Goal: Task Accomplishment & Management: Manage account settings

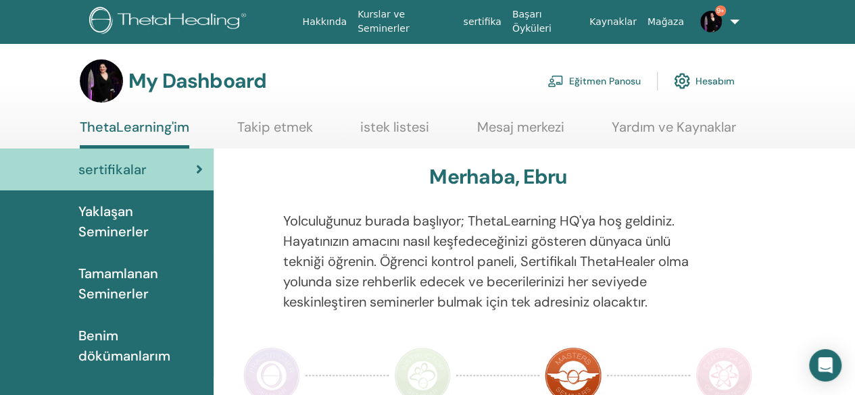
click at [606, 77] on link "Eğitmen Panosu" at bounding box center [594, 81] width 93 height 30
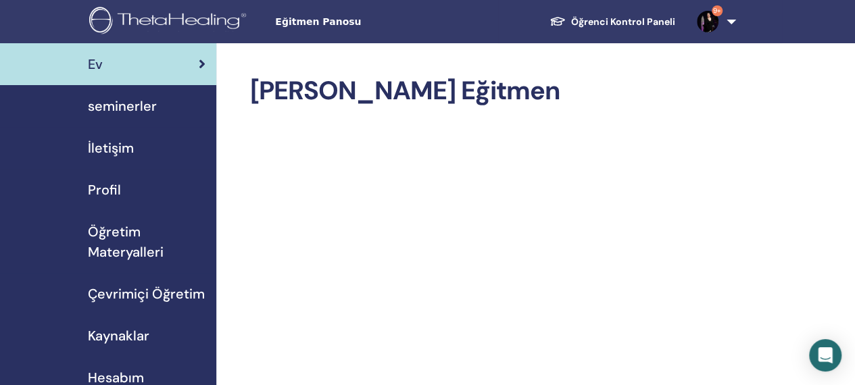
click at [120, 110] on span "seminerler" at bounding box center [122, 106] width 69 height 20
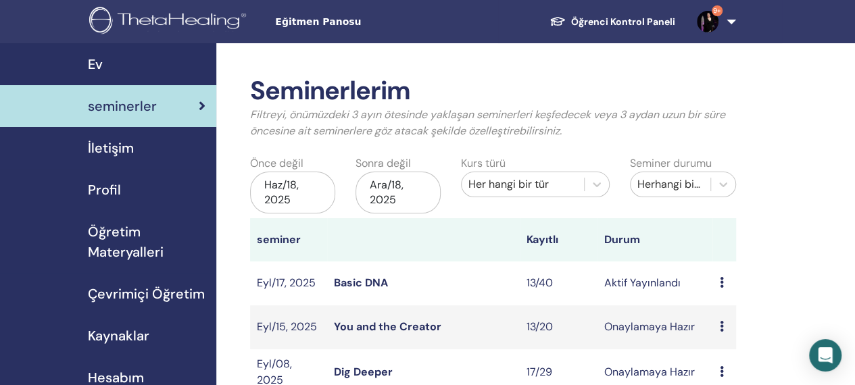
click at [362, 285] on link "Basic DNA" at bounding box center [361, 283] width 54 height 14
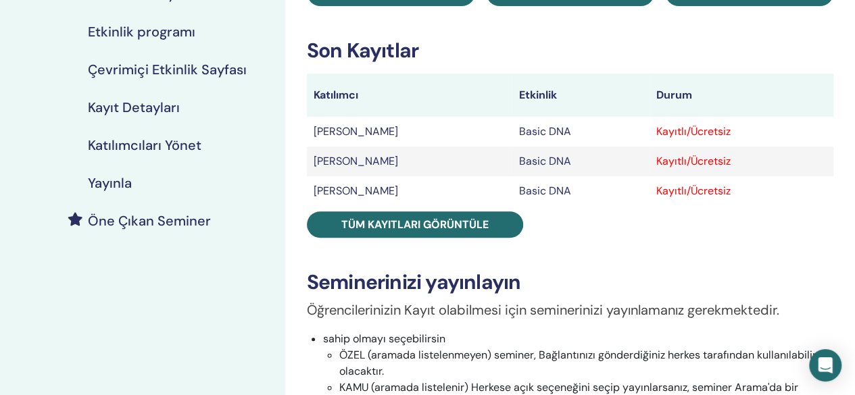
scroll to position [188, 0]
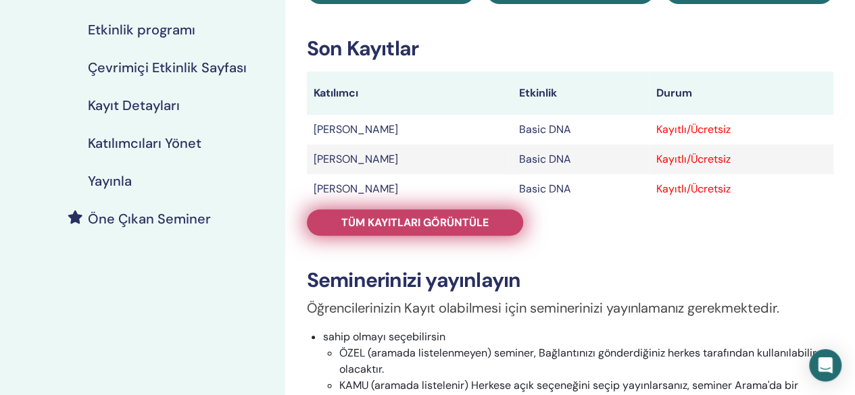
click at [493, 228] on link "Tüm kayıtları görüntüle" at bounding box center [415, 223] width 216 height 26
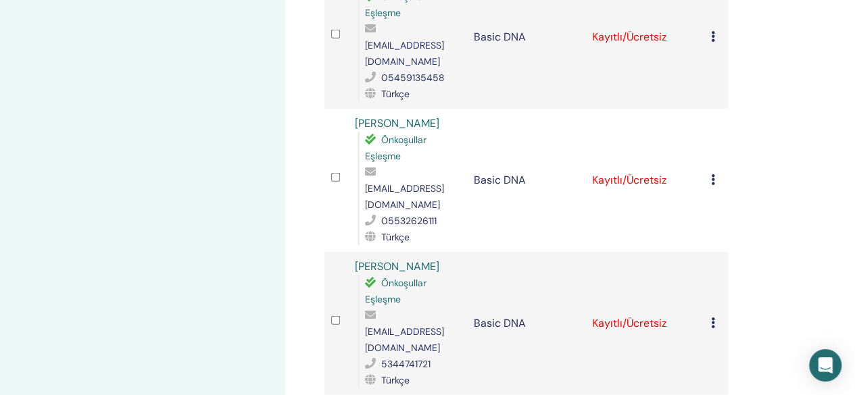
scroll to position [1593, 0]
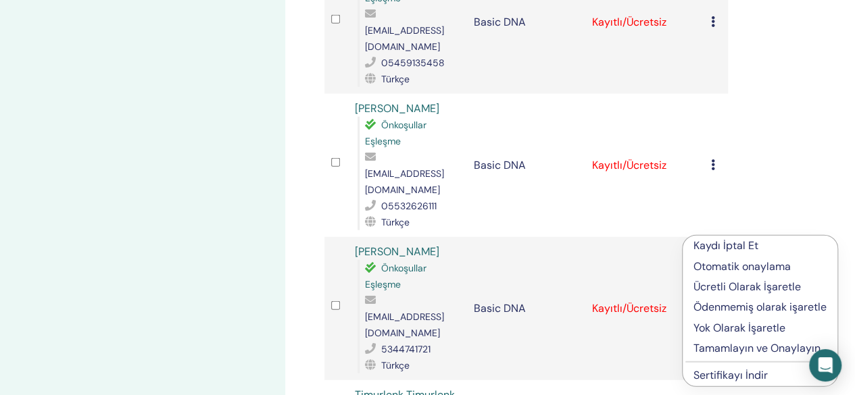
click at [724, 239] on p "Kaydı İptal Et" at bounding box center [760, 246] width 133 height 16
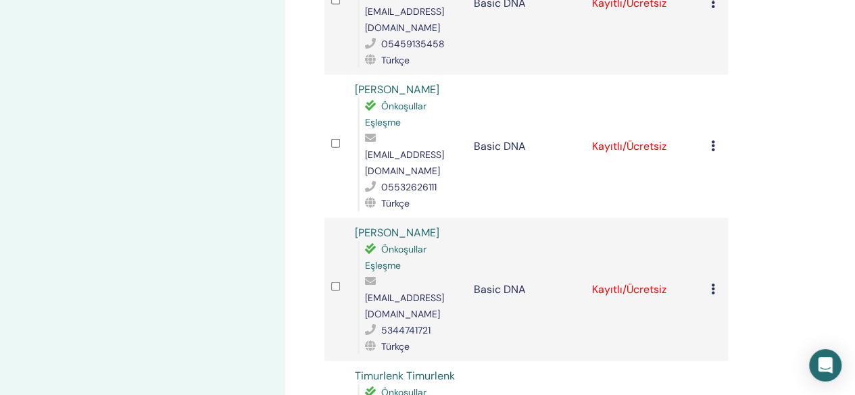
scroll to position [1601, 0]
